Goal: Task Accomplishment & Management: Manage account settings

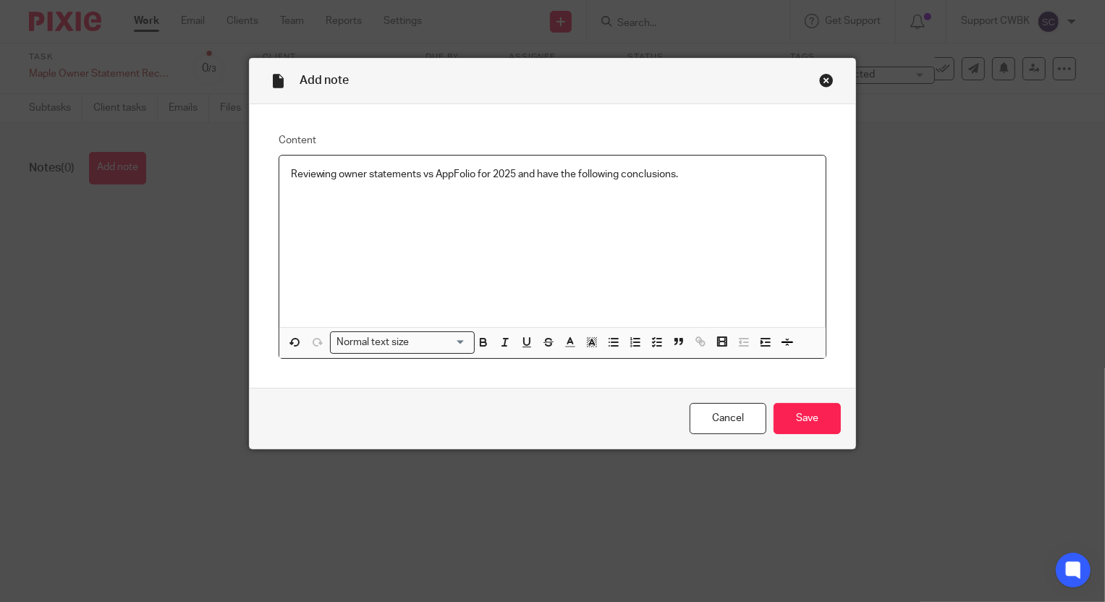
click at [520, 173] on p "Reviewing owner statements vs AppFolio for 2025 and have the following conclusi…" at bounding box center [553, 174] width 524 height 14
click at [525, 175] on p "Reviewing owner statements vs AppFolio for 2025 and have the following conclusi…" at bounding box center [553, 174] width 524 height 14
click at [524, 172] on p "Reviewing owner statements vs AppFolio for 2025 and have the following conclusi…" at bounding box center [553, 174] width 524 height 14
click at [349, 209] on p at bounding box center [553, 203] width 524 height 14
click at [462, 203] on p "January is showing $300 more income than we are showing" at bounding box center [553, 203] width 524 height 14
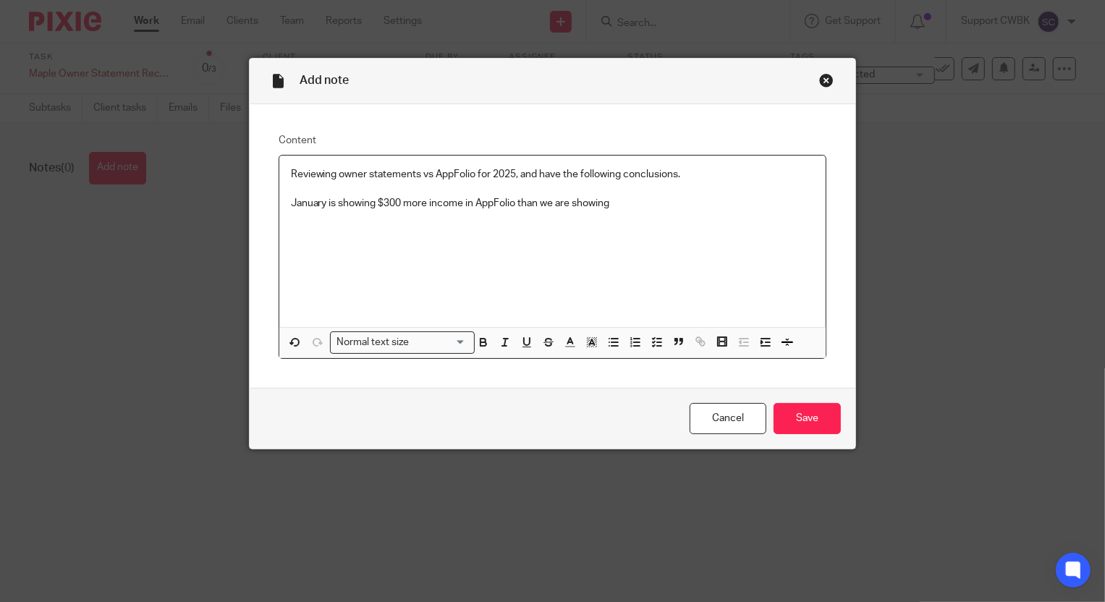
click at [612, 207] on p "January is showing $300 more income in AppFolio than we are showing" at bounding box center [553, 203] width 524 height 14
